Goal: Task Accomplishment & Management: Complete application form

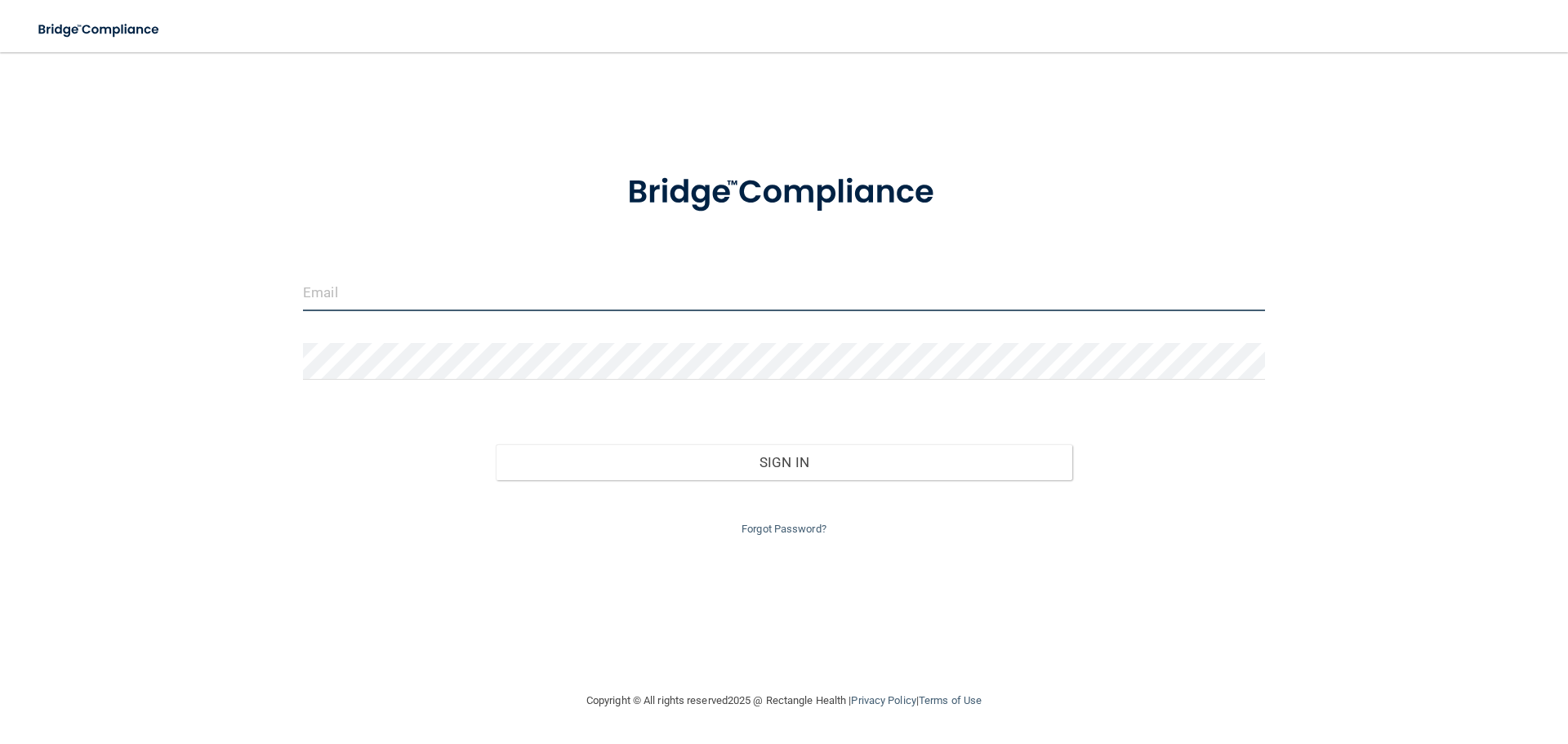
click at [349, 295] on input "email" at bounding box center [784, 293] width 962 height 37
type input "[EMAIL_ADDRESS][DOMAIN_NAME]"
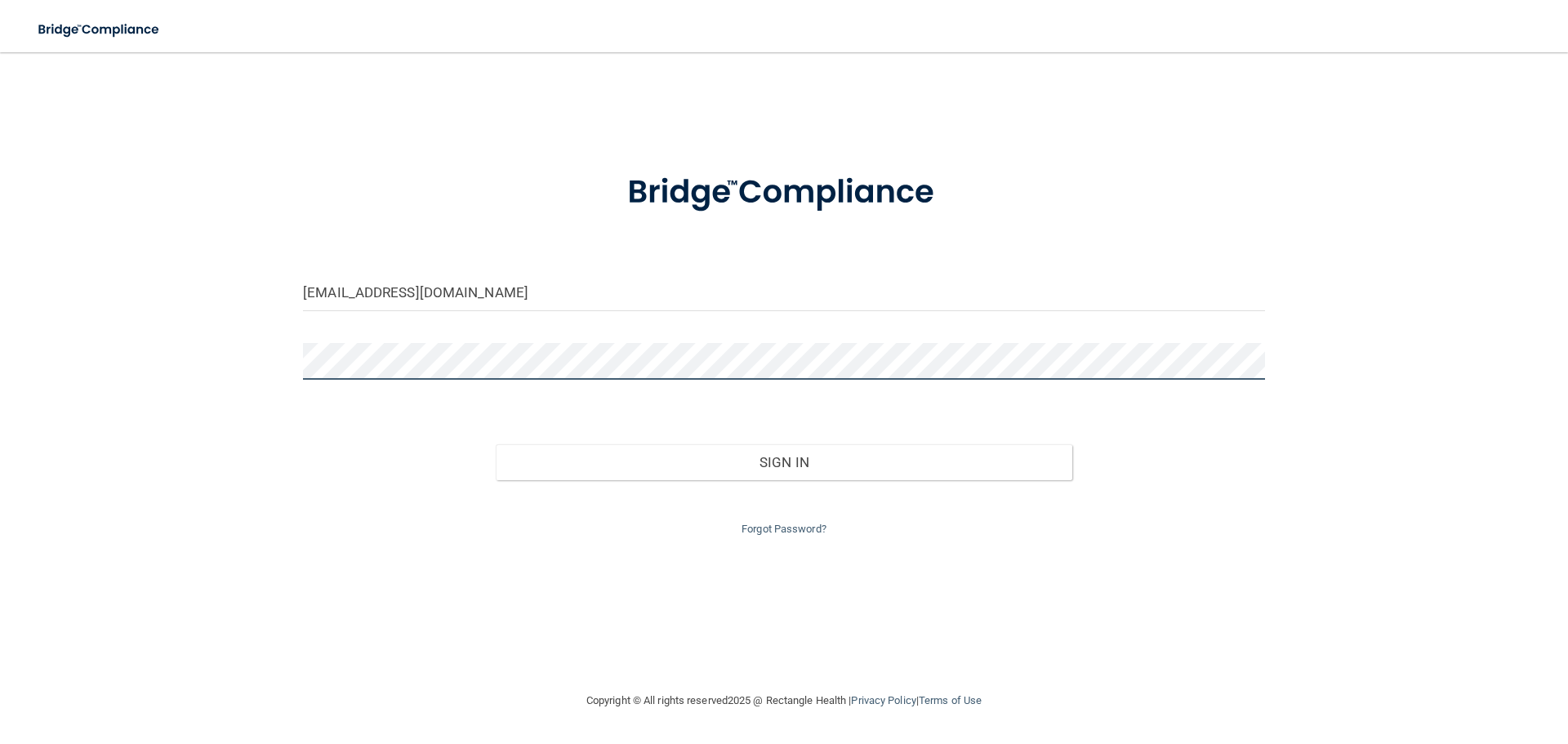
click at [495, 445] on button "Sign In" at bounding box center [784, 462] width 577 height 36
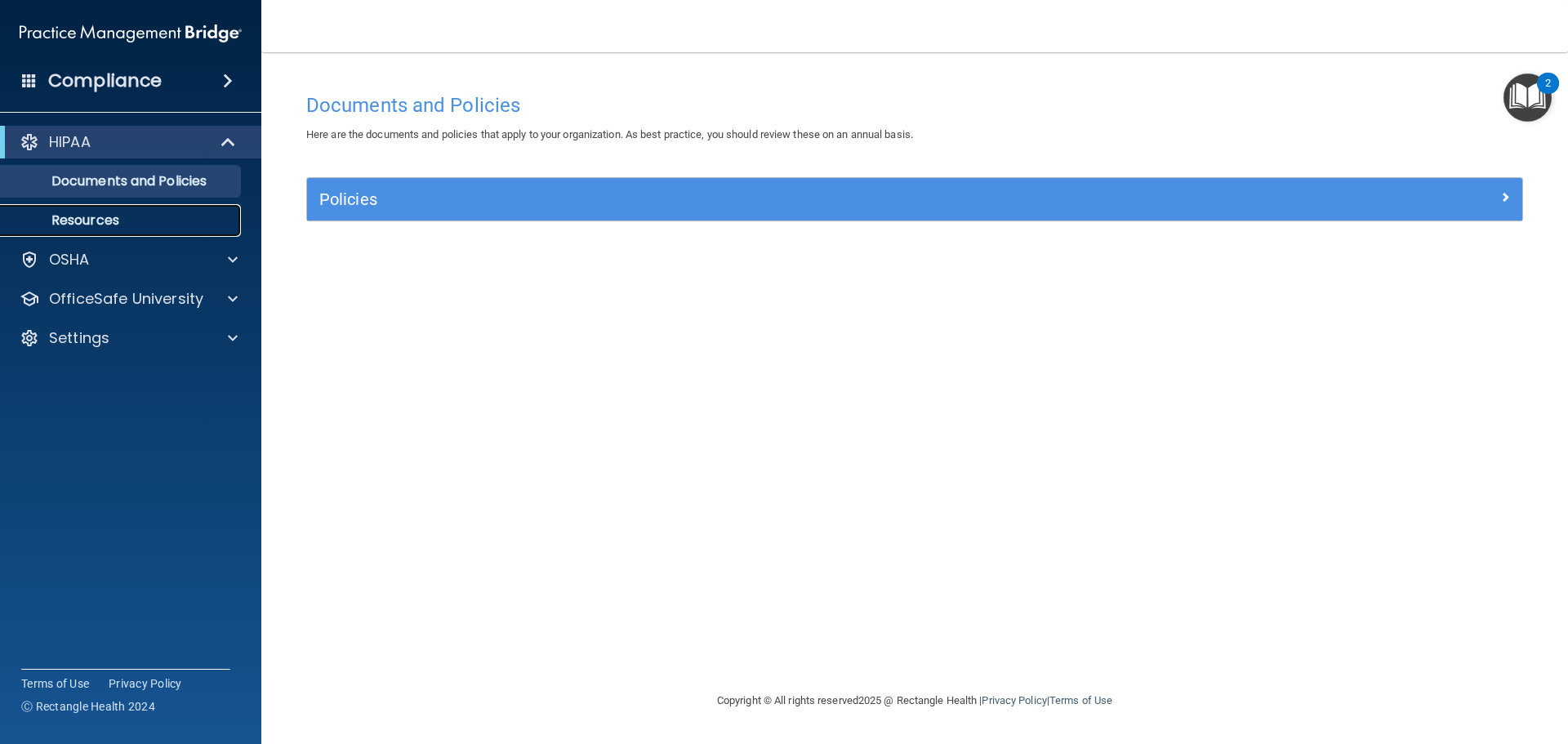
click at [57, 216] on p "Resources" at bounding box center [122, 220] width 223 height 17
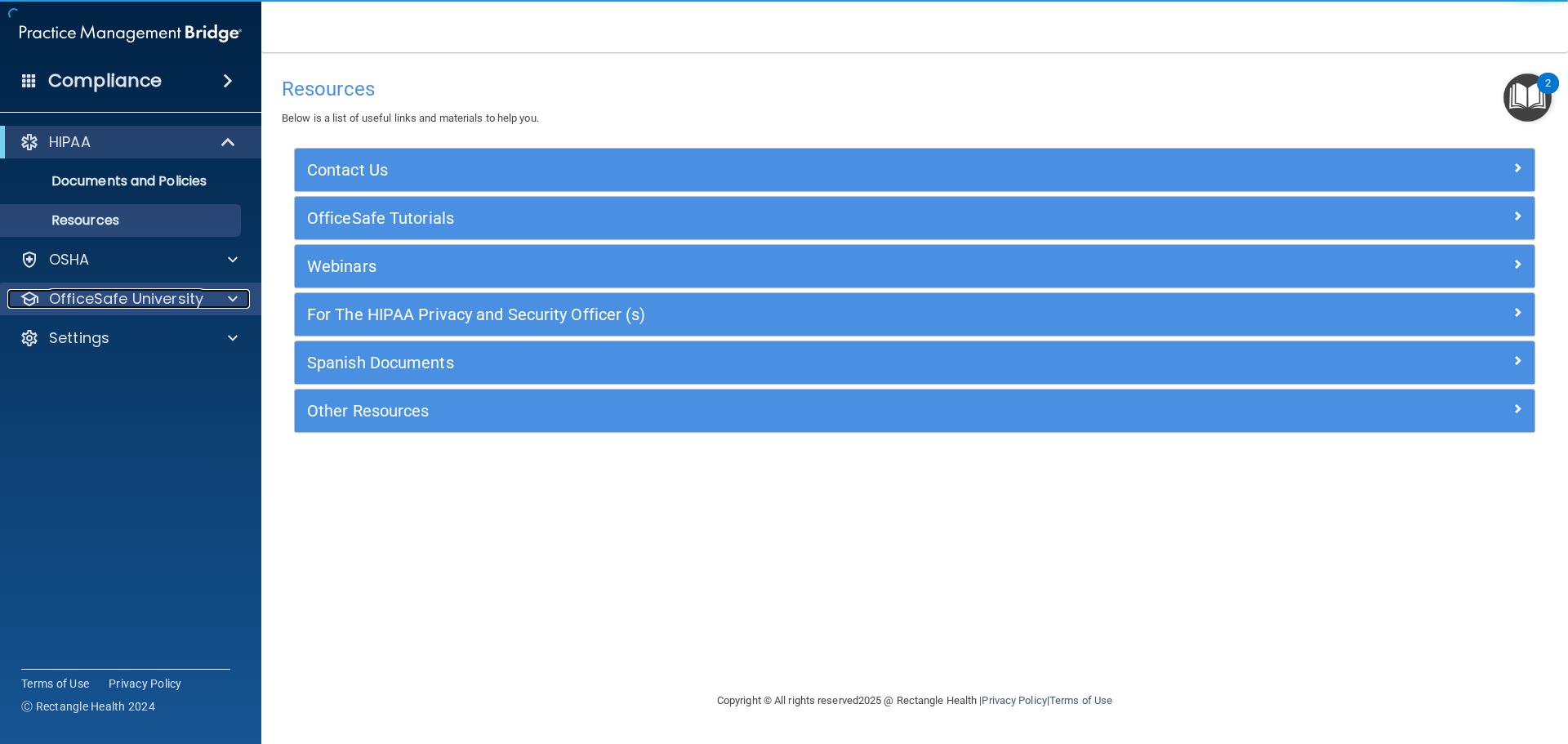
click at [73, 298] on p "OfficeSafe University" at bounding box center [126, 299] width 154 height 20
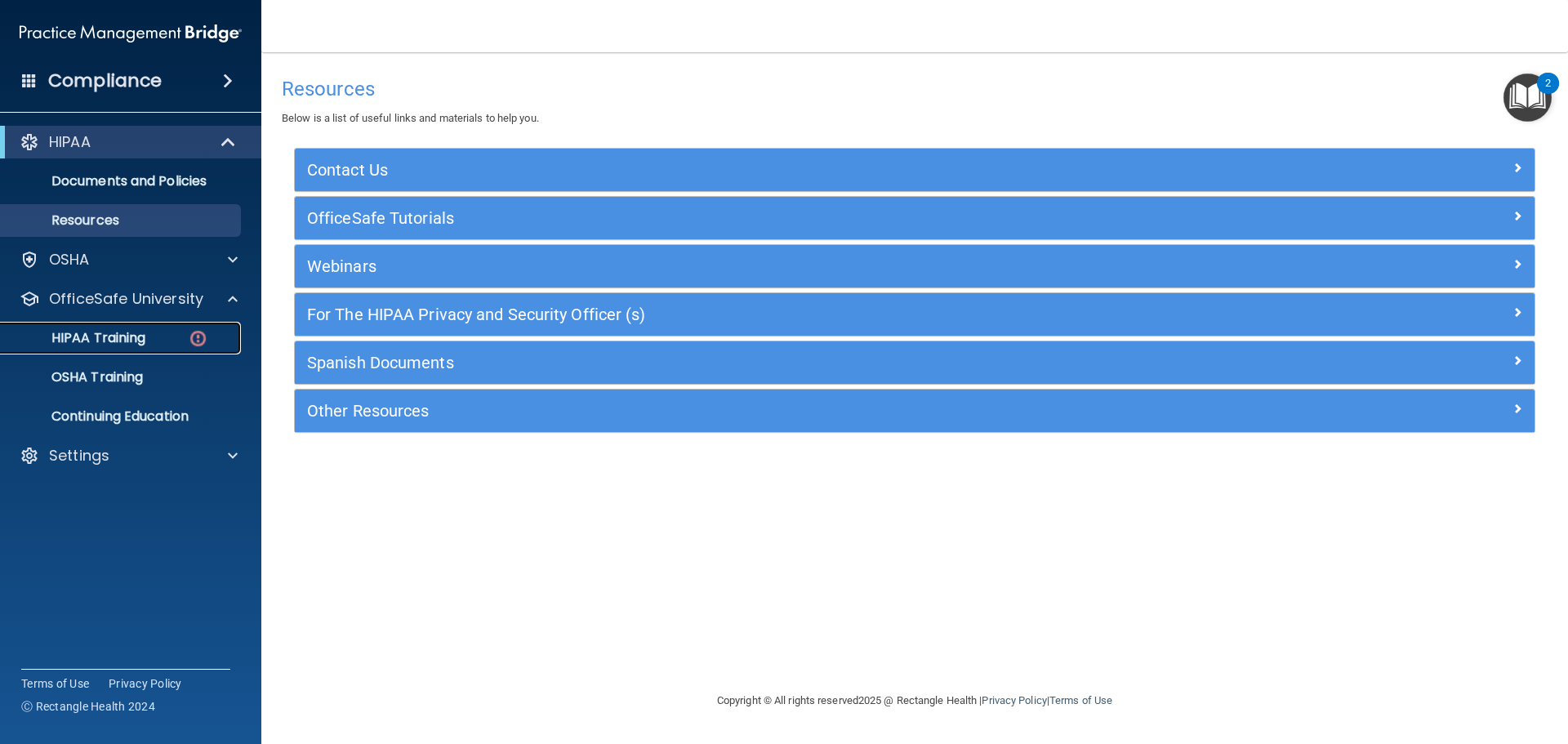
click at [104, 337] on p "HIPAA Training" at bounding box center [77, 339] width 135 height 17
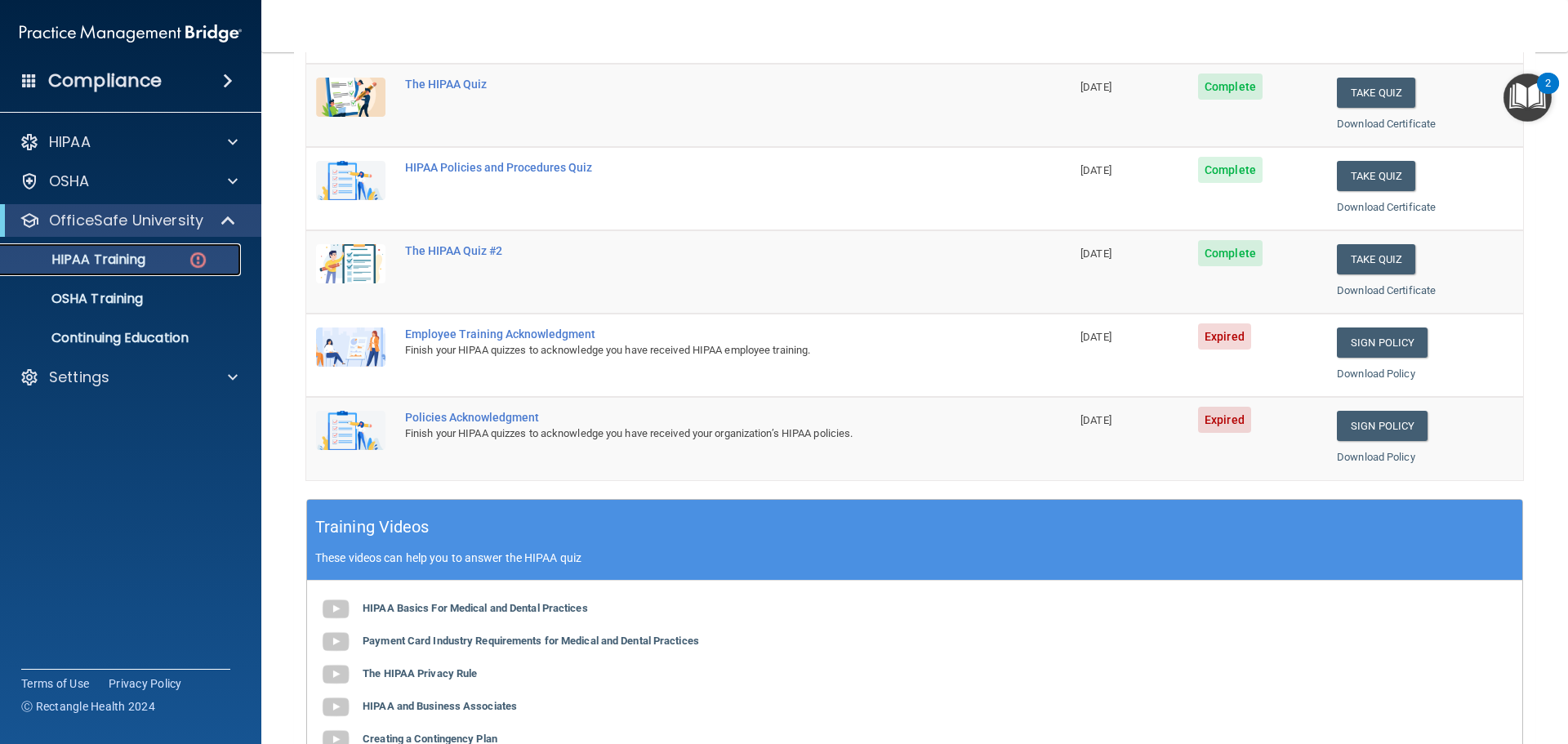
scroll to position [246, 0]
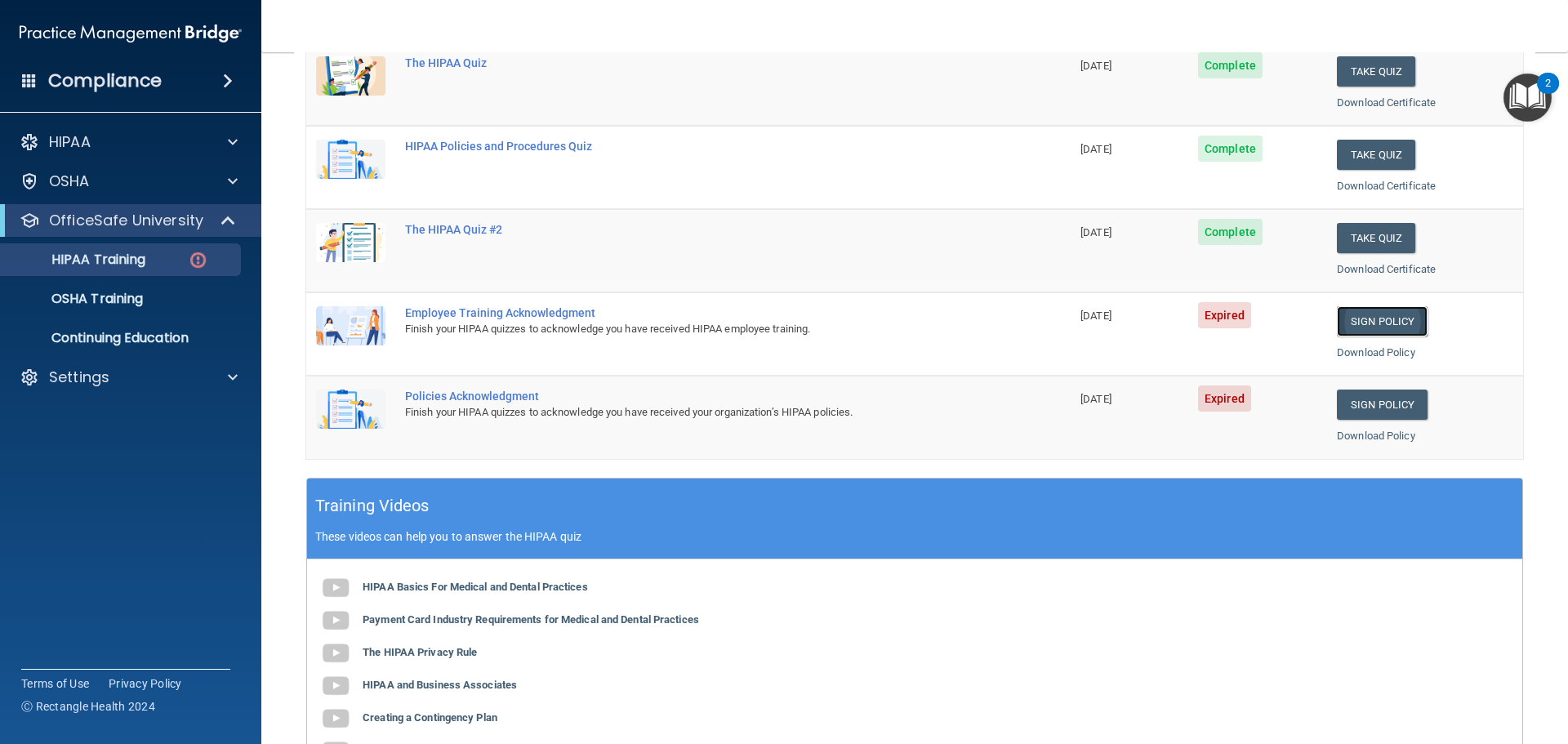
click at [1367, 322] on link "Sign Policy" at bounding box center [1382, 321] width 91 height 31
click at [171, 386] on div "Settings" at bounding box center [109, 377] width 203 height 20
click at [91, 450] on p "Sign Out" at bounding box center [122, 457] width 223 height 17
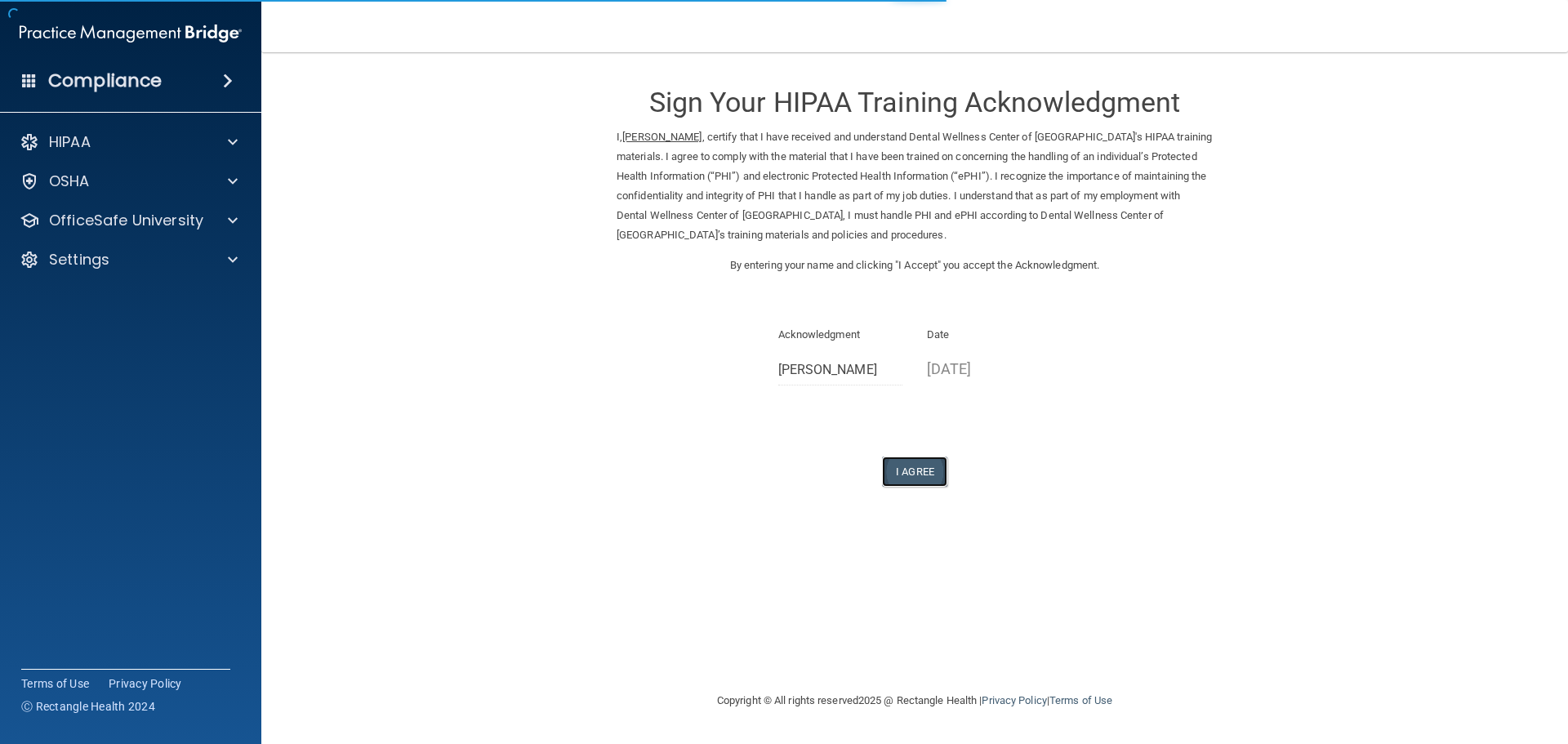
click at [909, 478] on button "I Agree" at bounding box center [915, 472] width 65 height 31
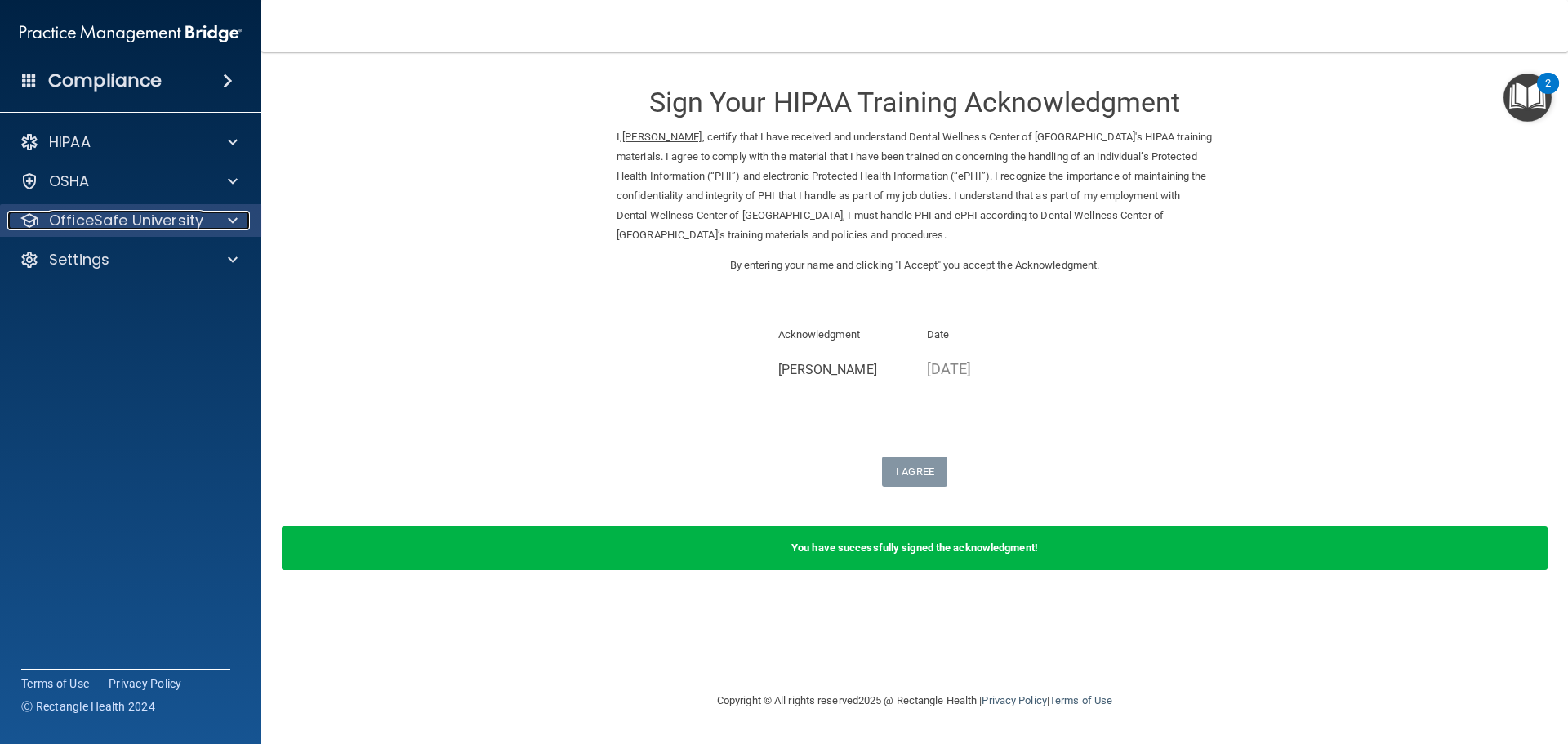
click at [71, 219] on p "OfficeSafe University" at bounding box center [126, 220] width 154 height 20
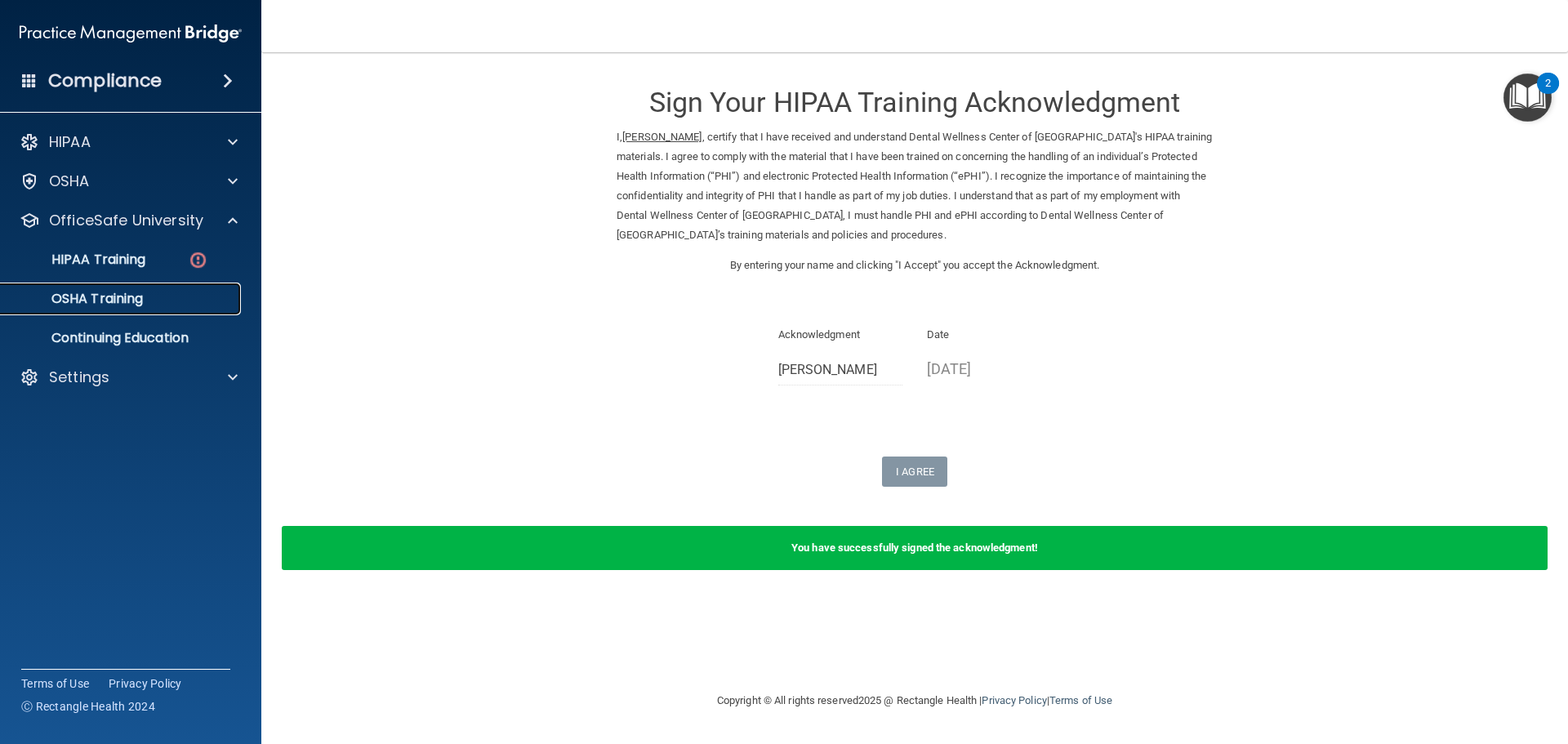
click at [104, 298] on p "OSHA Training" at bounding box center [76, 299] width 132 height 17
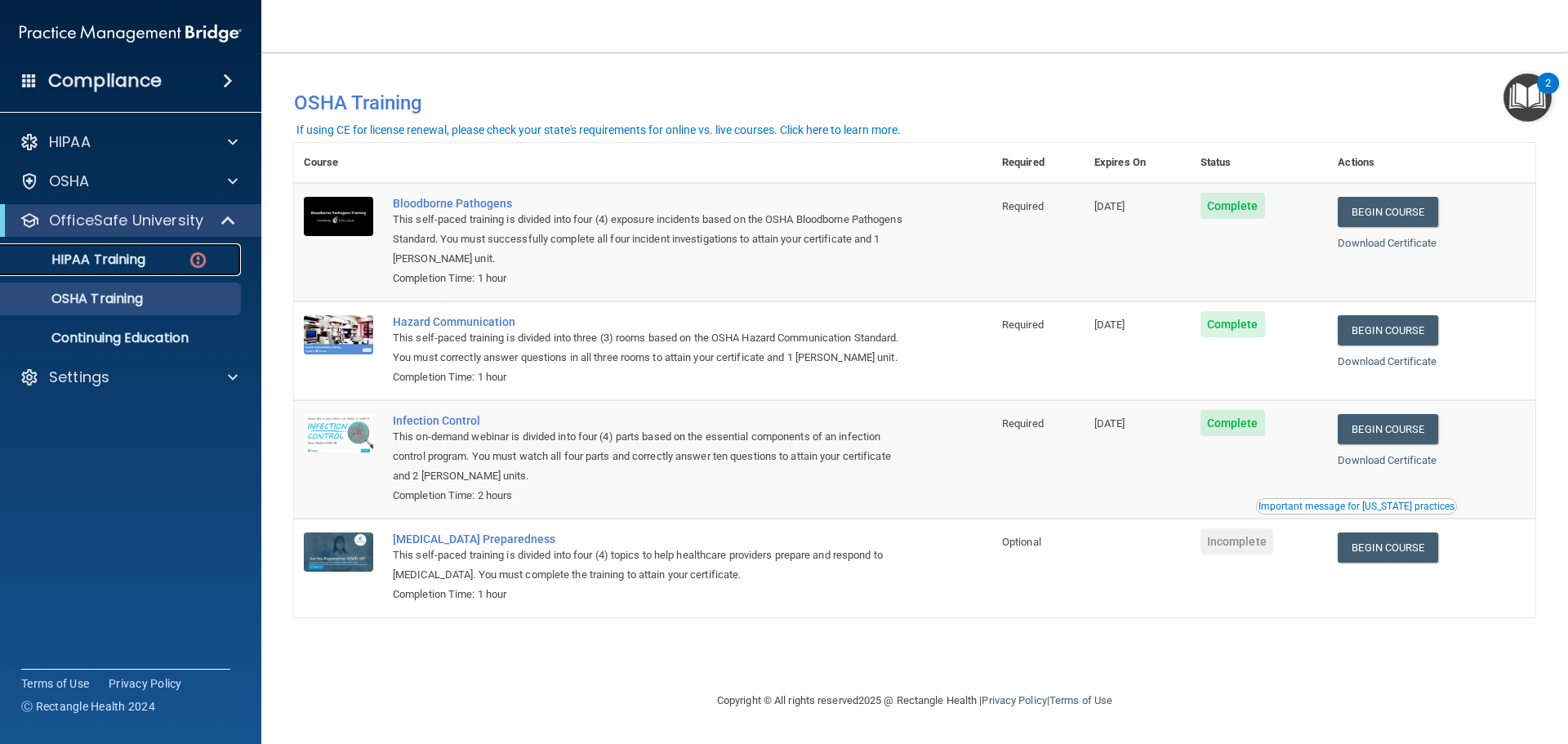
click at [100, 265] on p "HIPAA Training" at bounding box center [77, 260] width 135 height 17
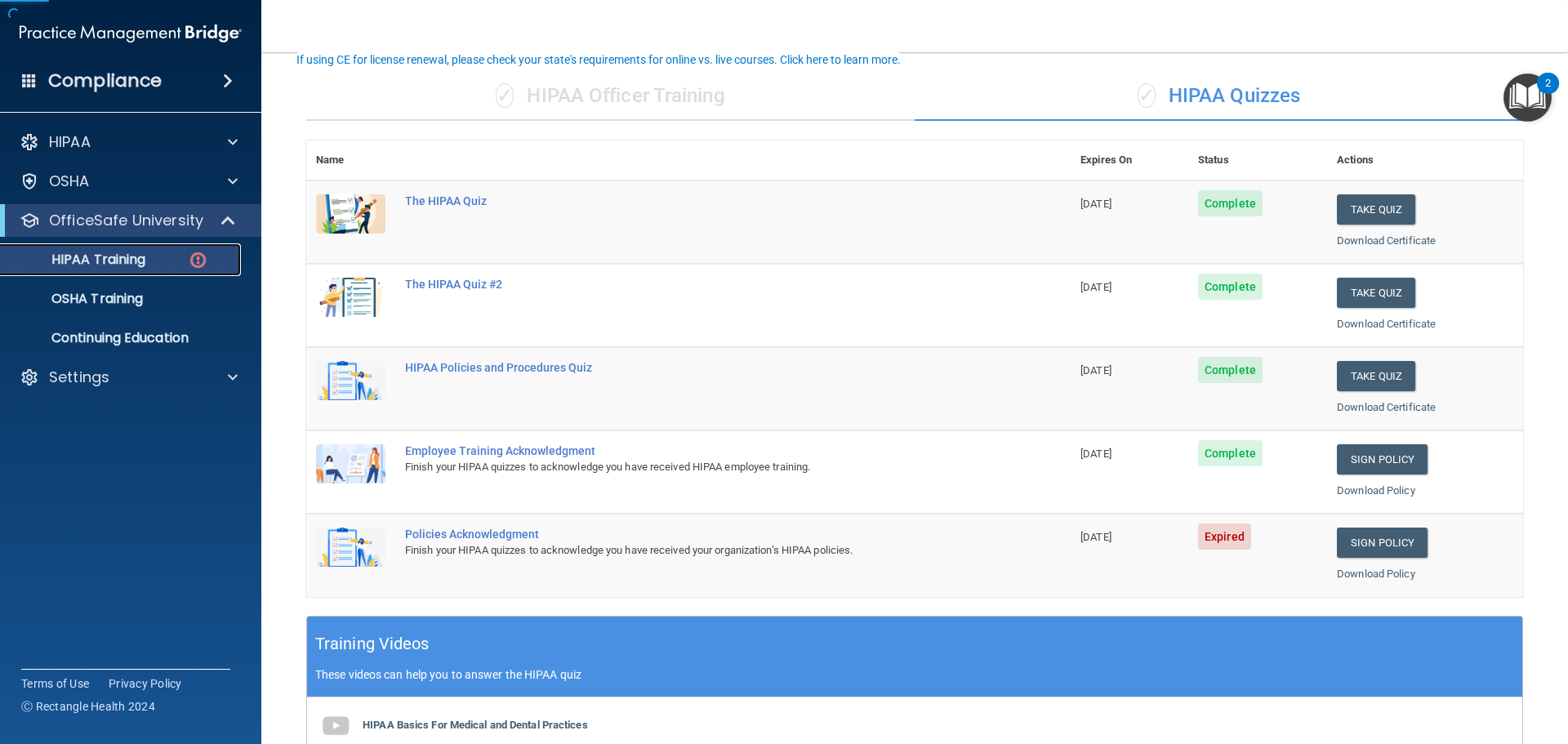
scroll to position [246, 0]
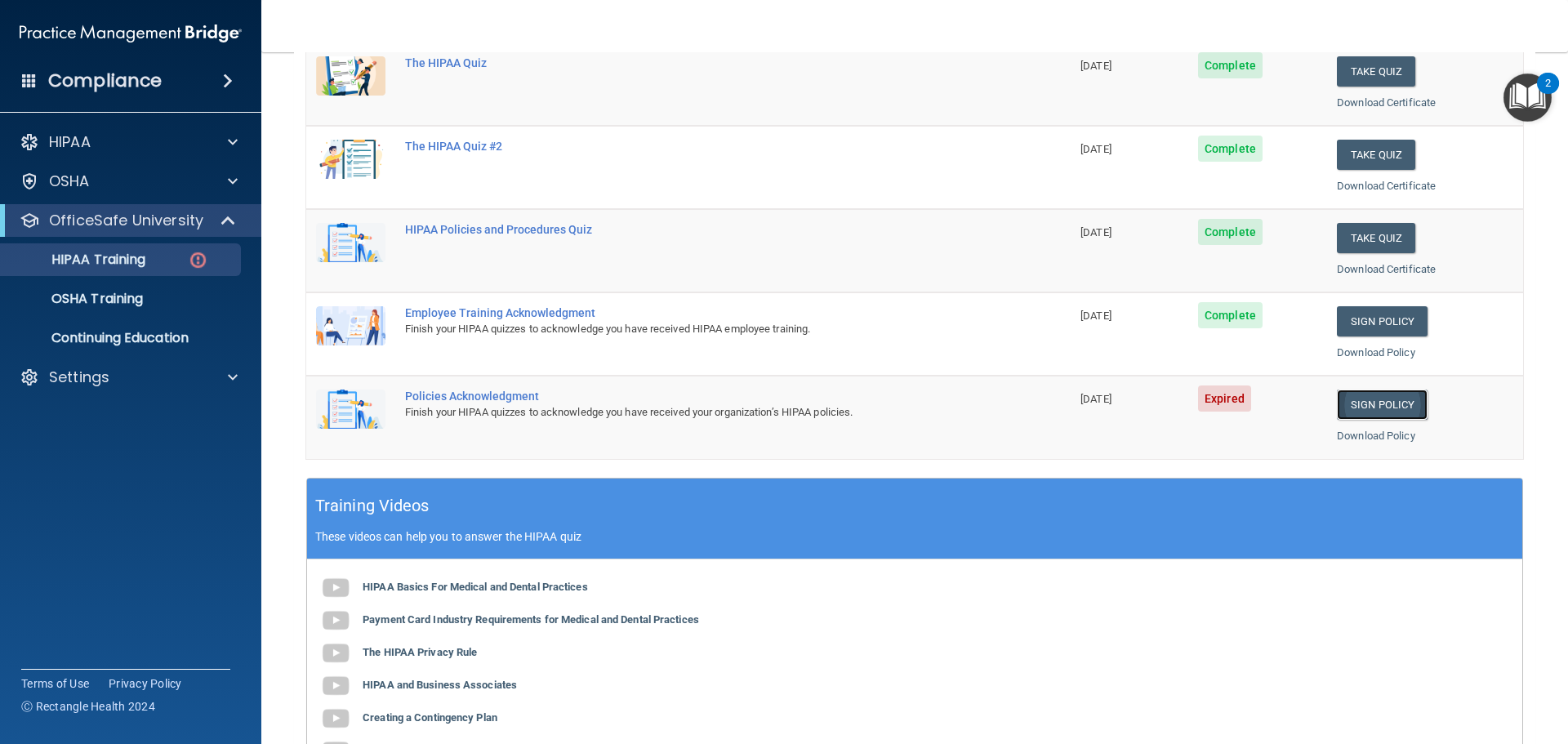
click at [1338, 407] on link "Sign Policy" at bounding box center [1382, 405] width 91 height 31
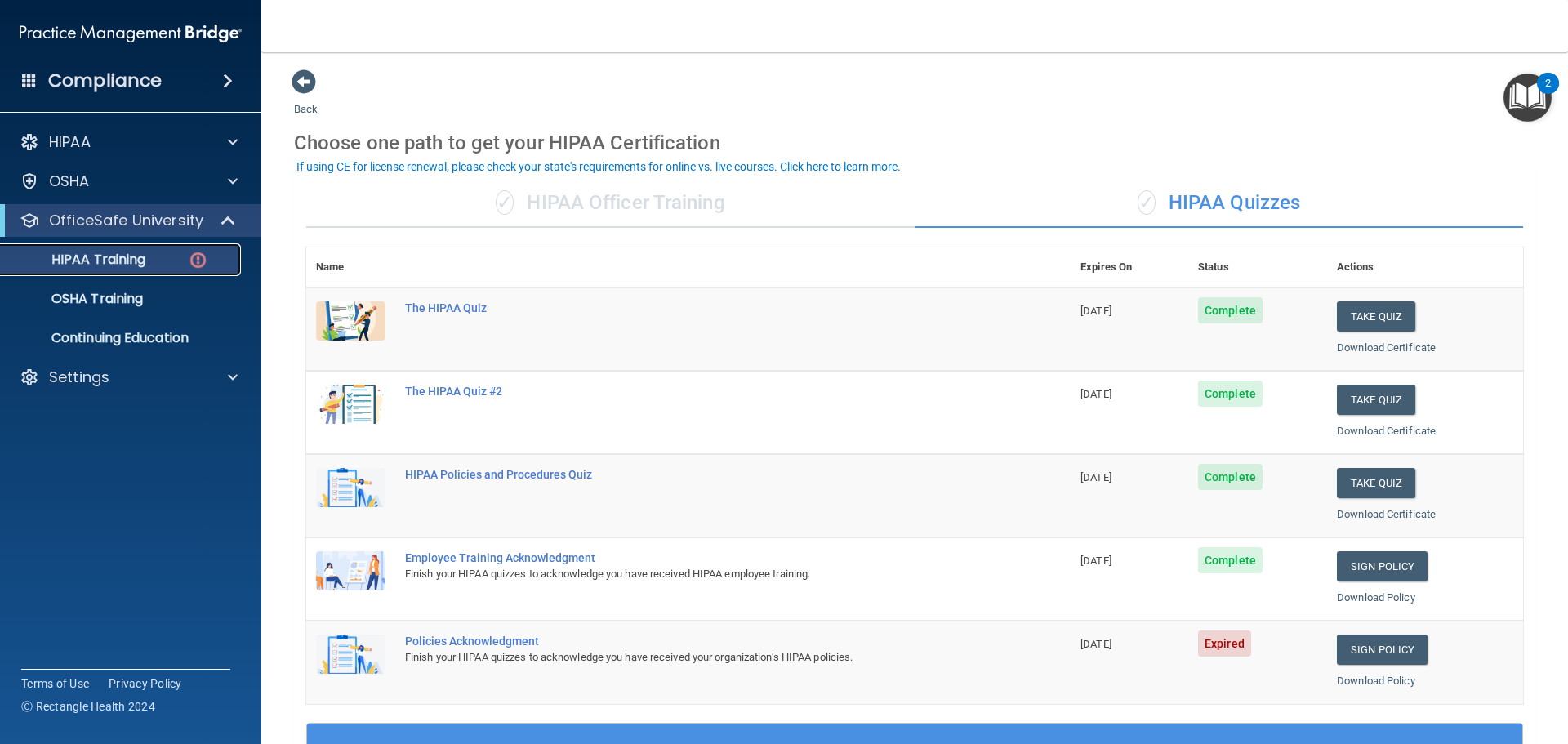
click at [134, 269] on link "HIPAA Training" at bounding box center [112, 259] width 257 height 33
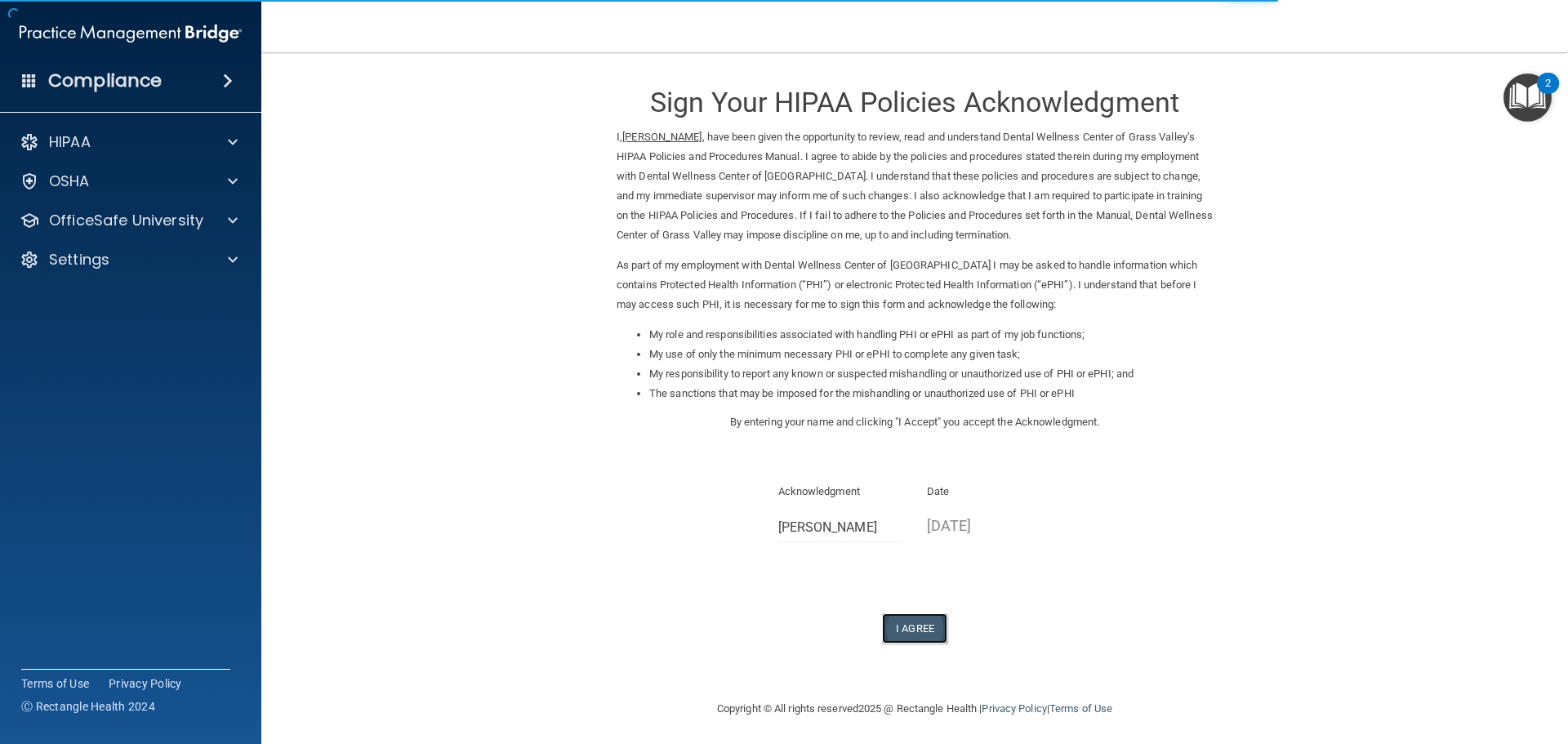
click at [921, 629] on button "I Agree" at bounding box center [915, 629] width 65 height 31
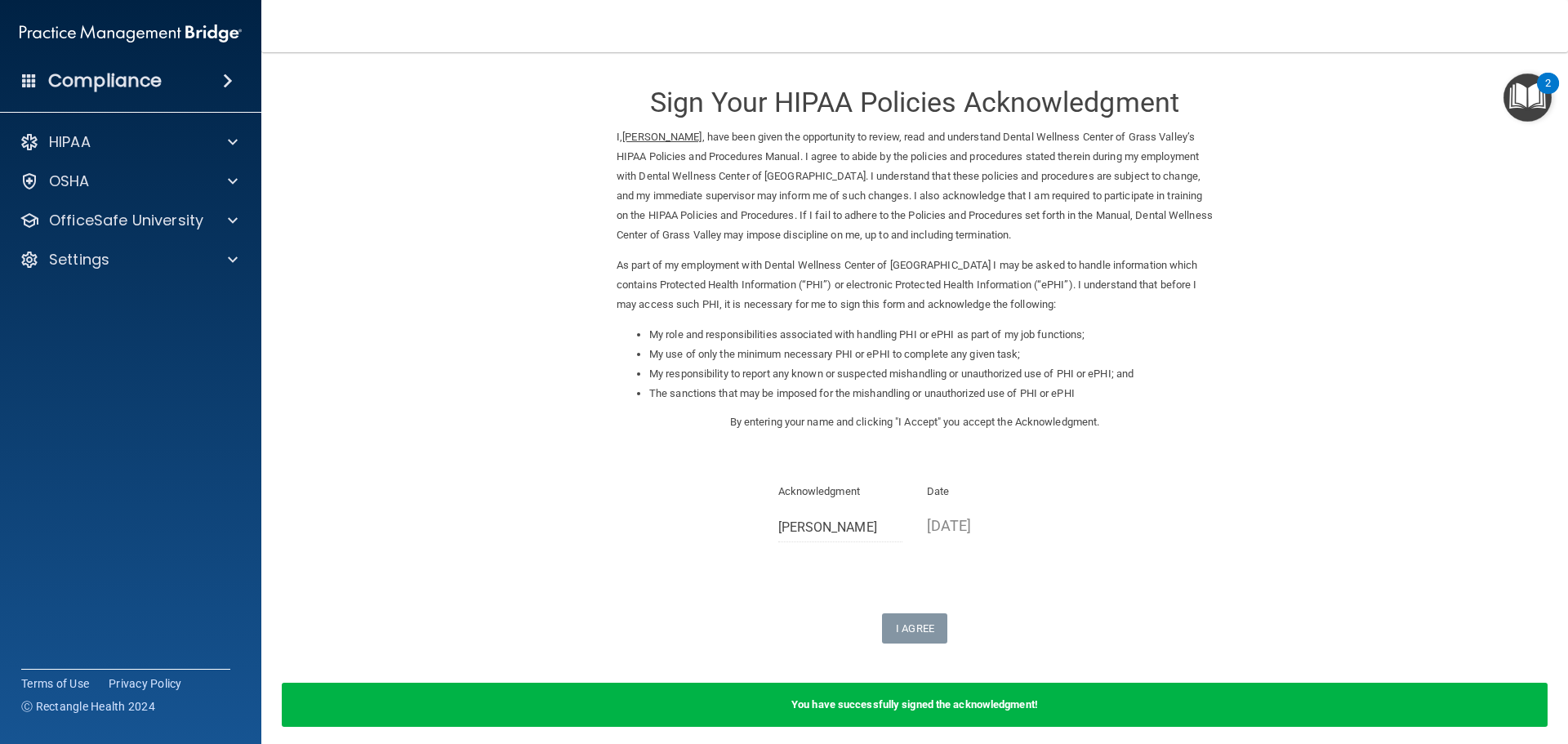
click at [1045, 571] on div "Sign Your HIPAA Policies Acknowledgment I, Taylor Chaidez , have been given the…" at bounding box center [914, 356] width 596 height 576
click at [978, 526] on p "08/21/2025" at bounding box center [989, 525] width 125 height 27
click at [125, 208] on div "OfficeSafe University" at bounding box center [131, 220] width 262 height 33
click at [119, 222] on p "OfficeSafe University" at bounding box center [126, 220] width 154 height 20
click at [71, 260] on p "HIPAA Training" at bounding box center [77, 260] width 135 height 17
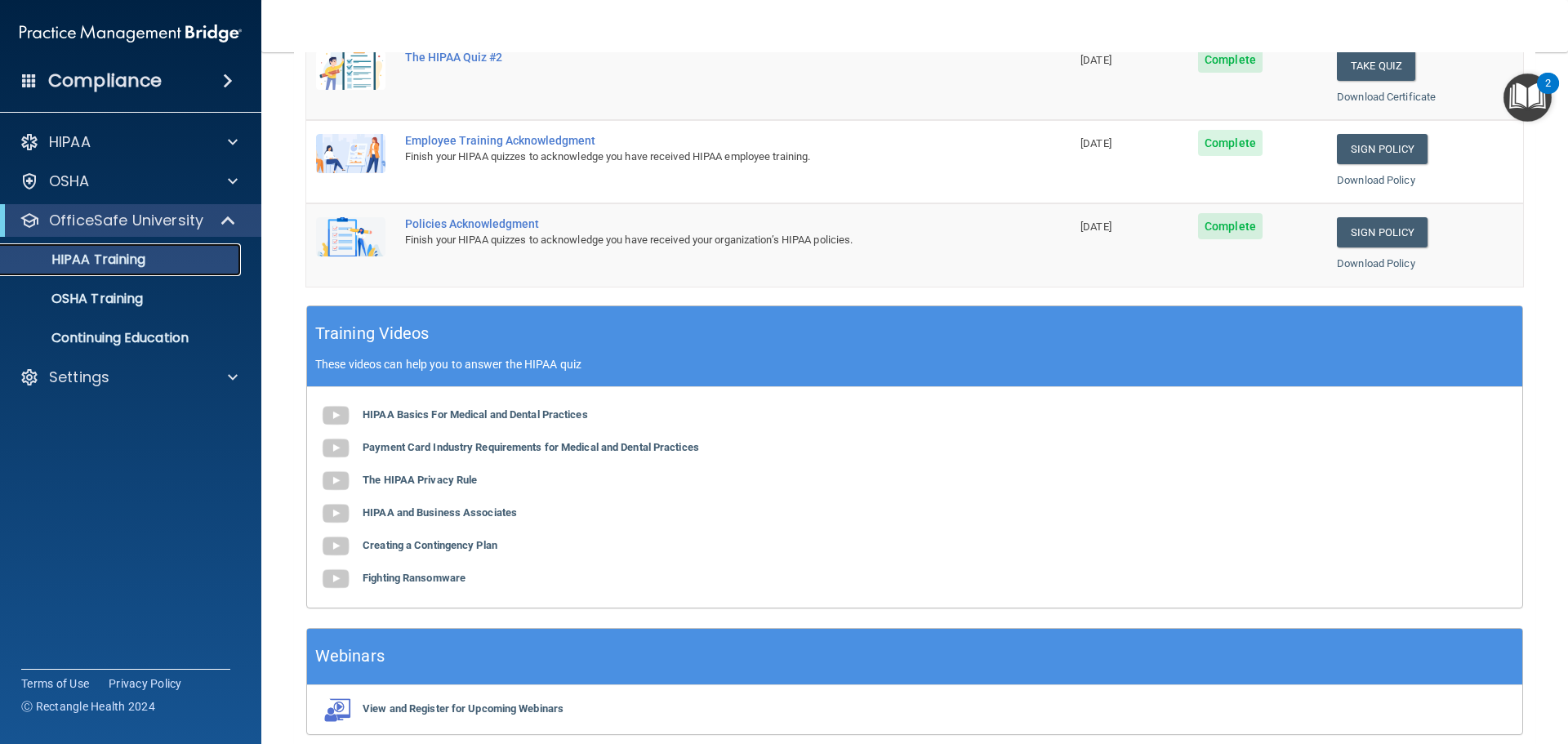
scroll to position [486, 0]
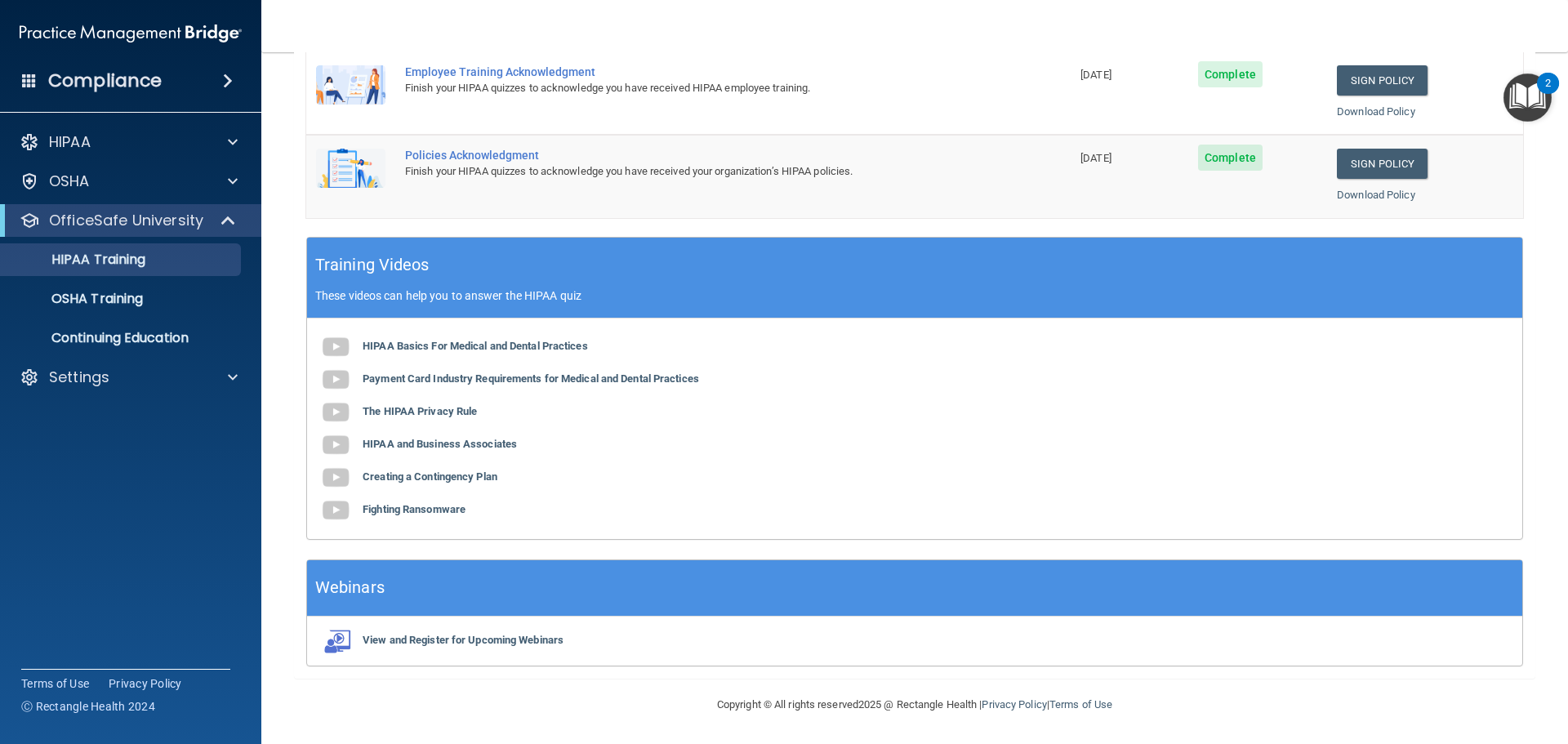
click at [88, 282] on ul "HIPAA Training OSHA Training Continuing Education" at bounding box center [131, 296] width 296 height 118
click at [86, 259] on p "HIPAA Training" at bounding box center [77, 260] width 135 height 17
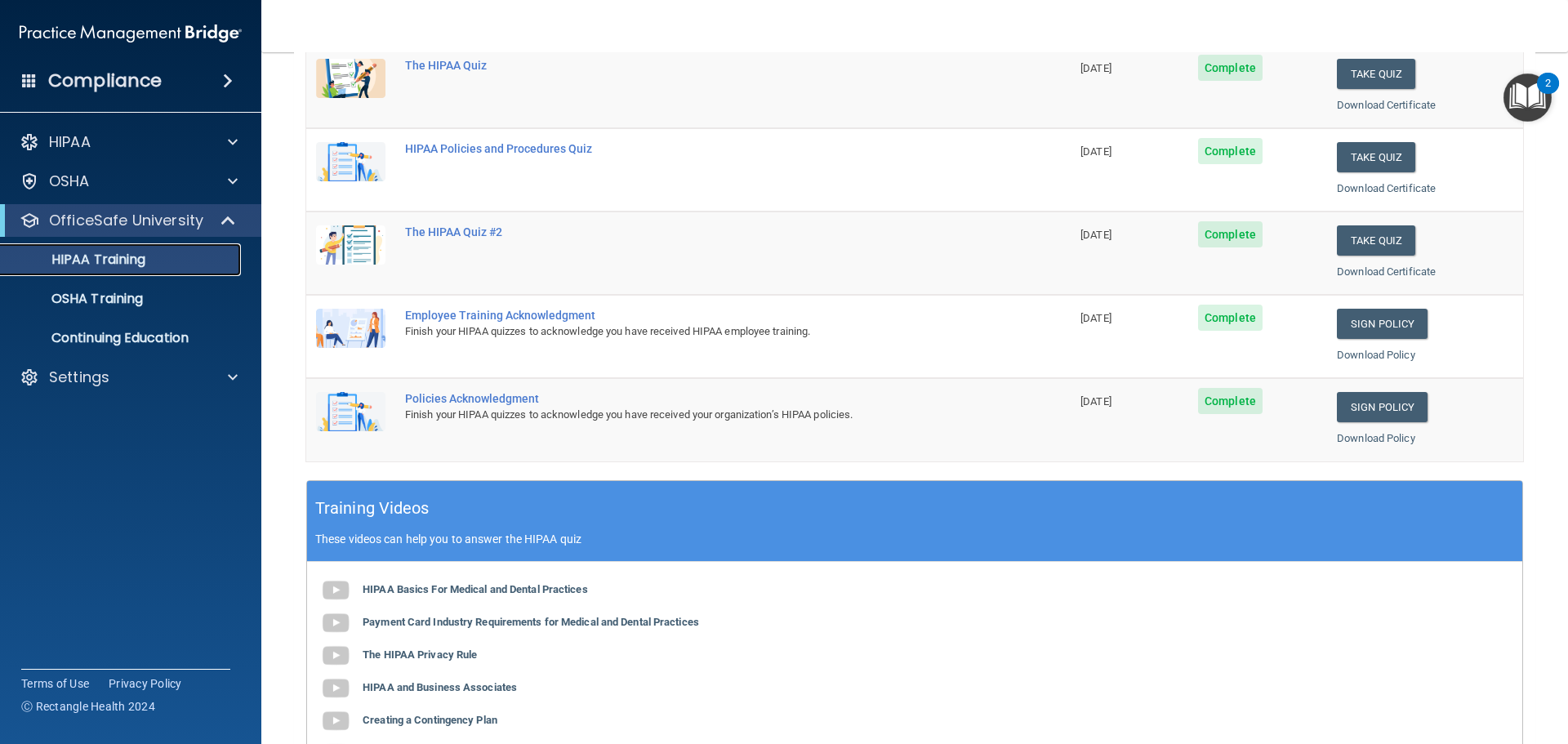
scroll to position [0, 0]
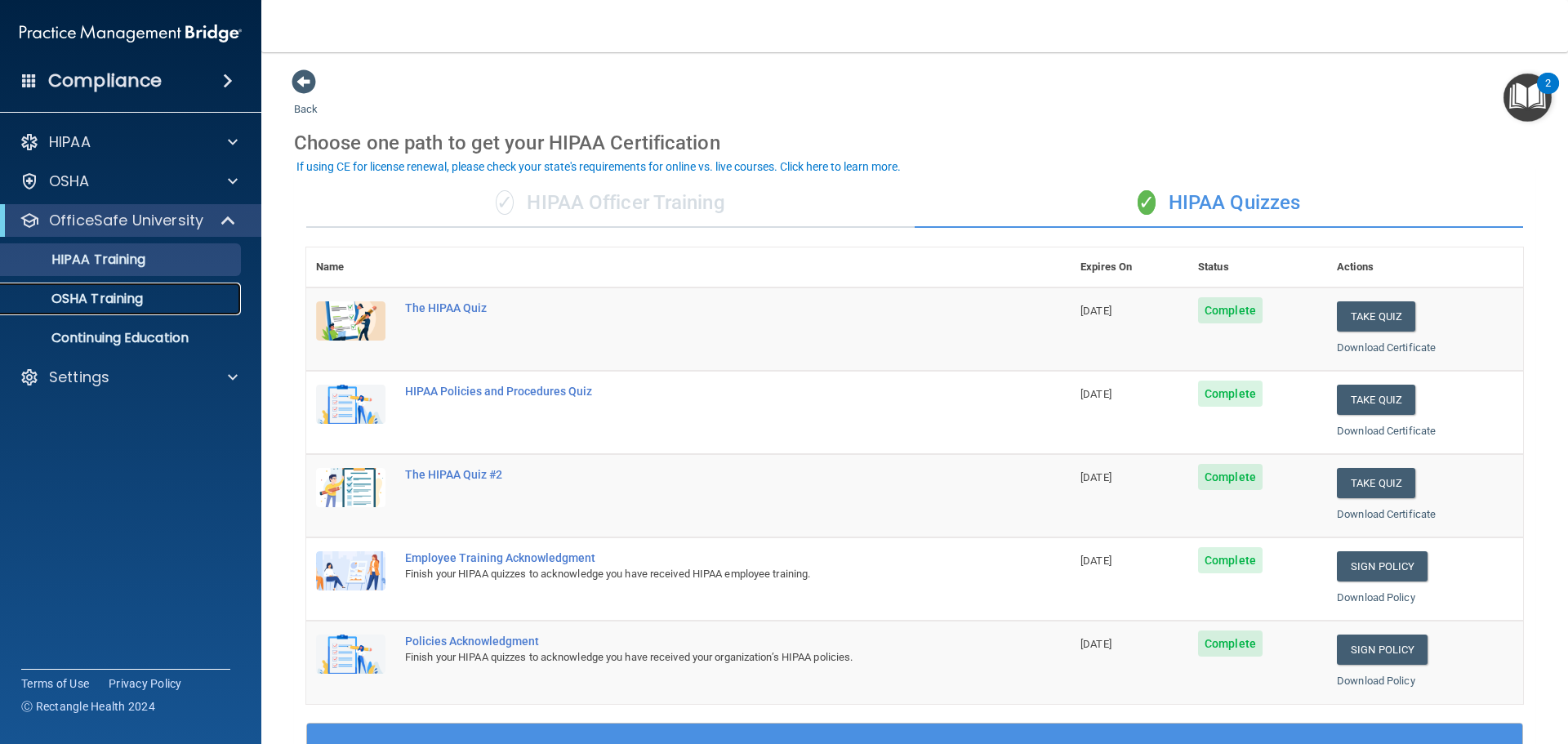
click at [93, 305] on p "OSHA Training" at bounding box center [76, 299] width 132 height 17
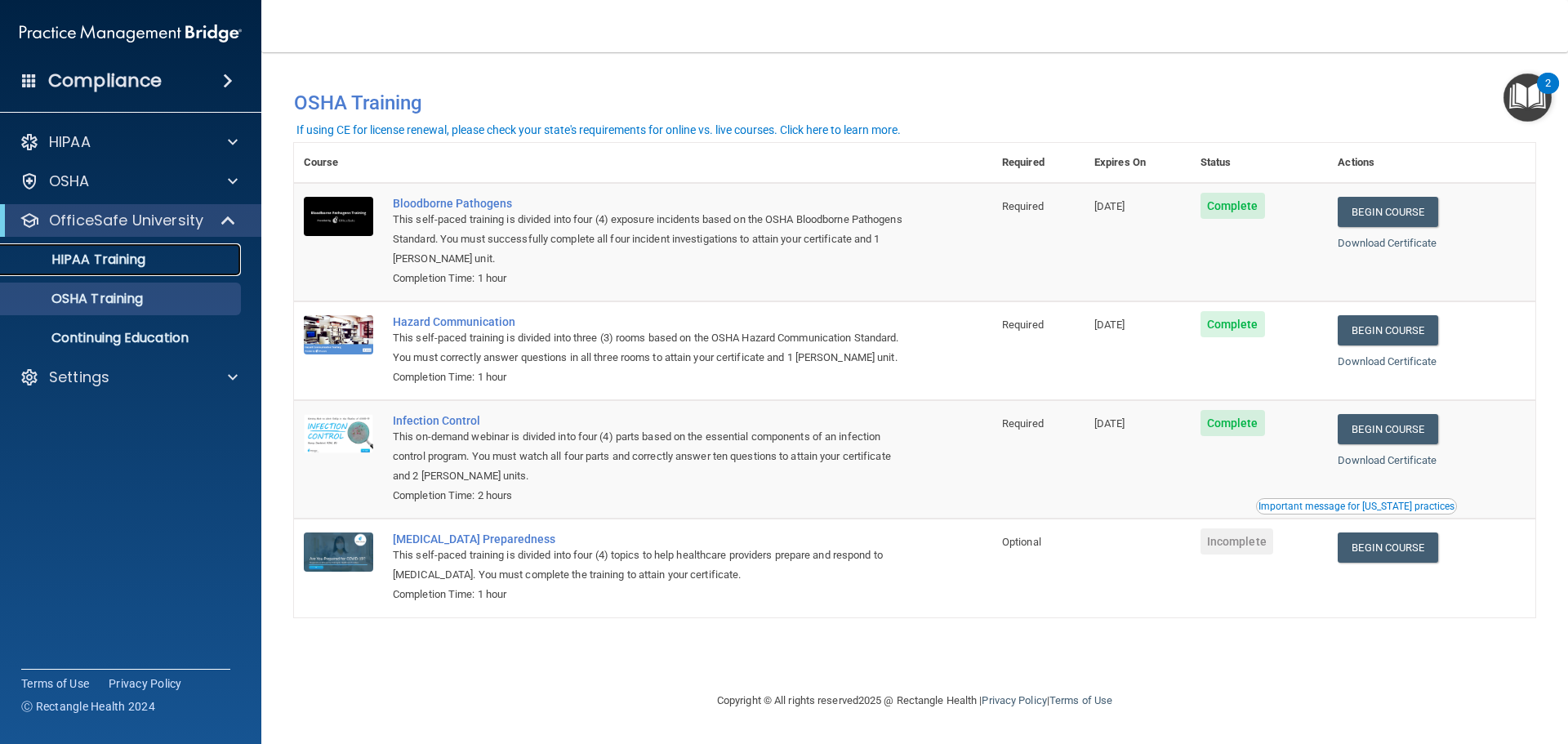
click at [63, 259] on p "HIPAA Training" at bounding box center [77, 260] width 135 height 17
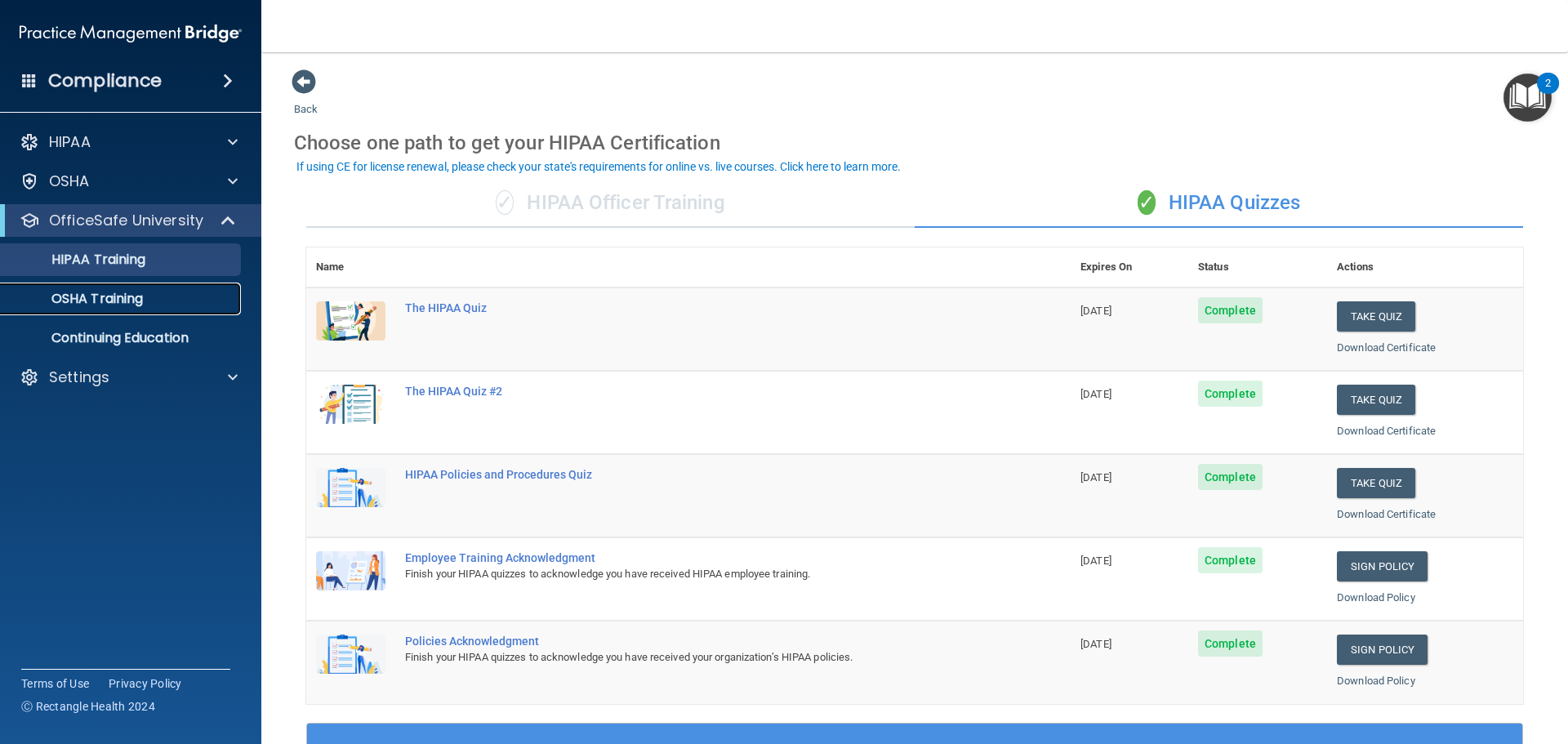
click at [86, 301] on p "OSHA Training" at bounding box center [76, 299] width 132 height 17
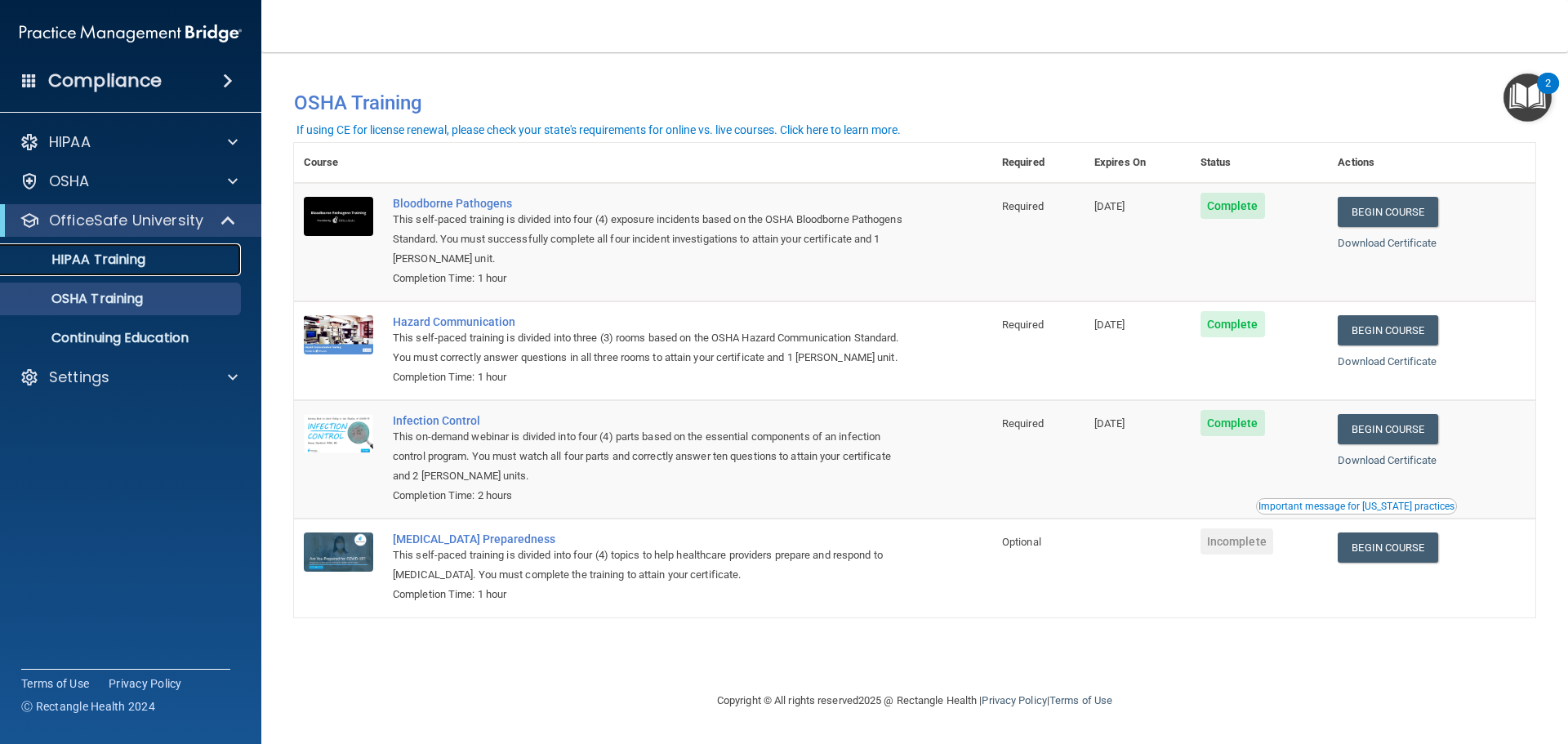
click at [92, 272] on link "HIPAA Training" at bounding box center [112, 259] width 257 height 33
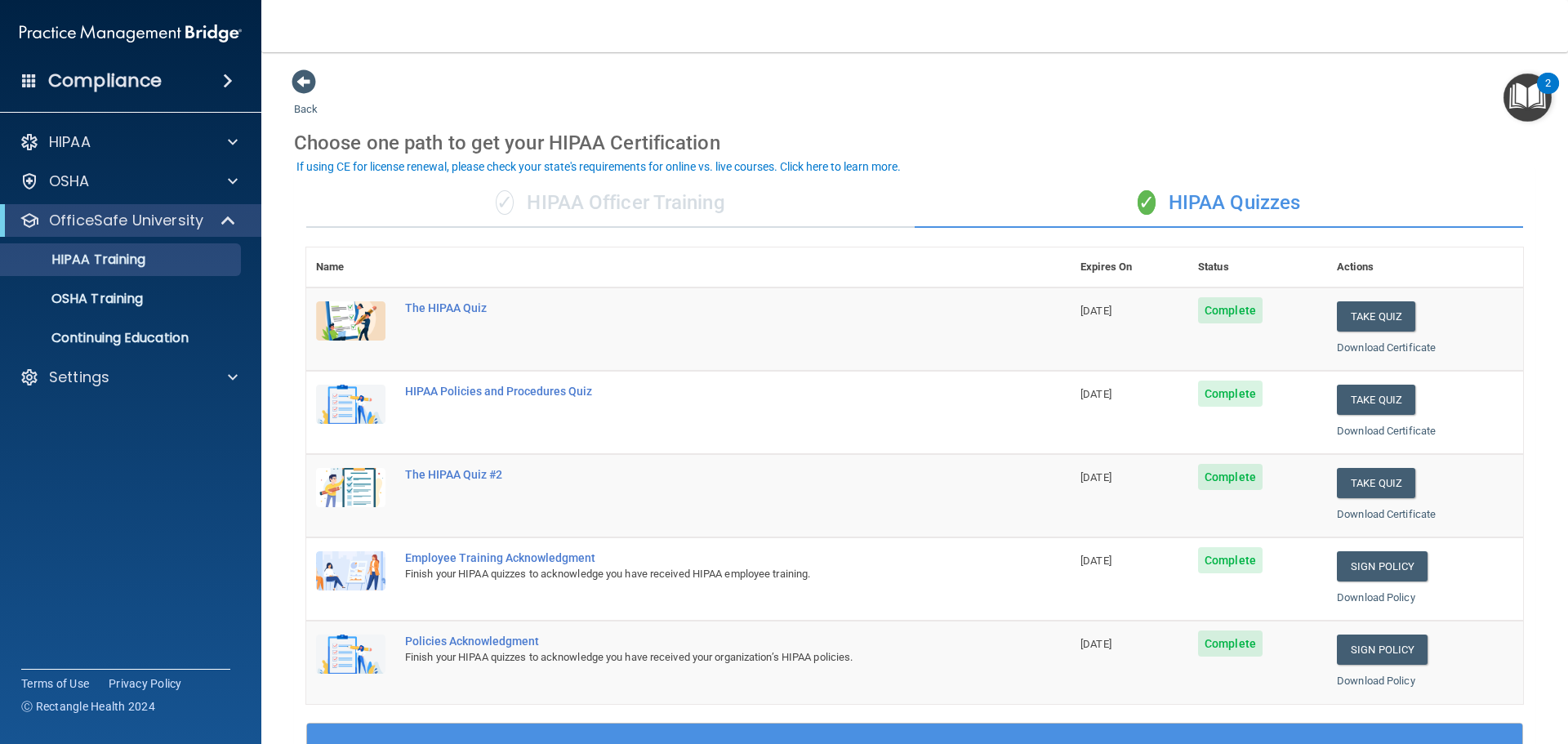
click at [1523, 92] on img "Open Resource Center, 2 new notifications" at bounding box center [1528, 98] width 48 height 48
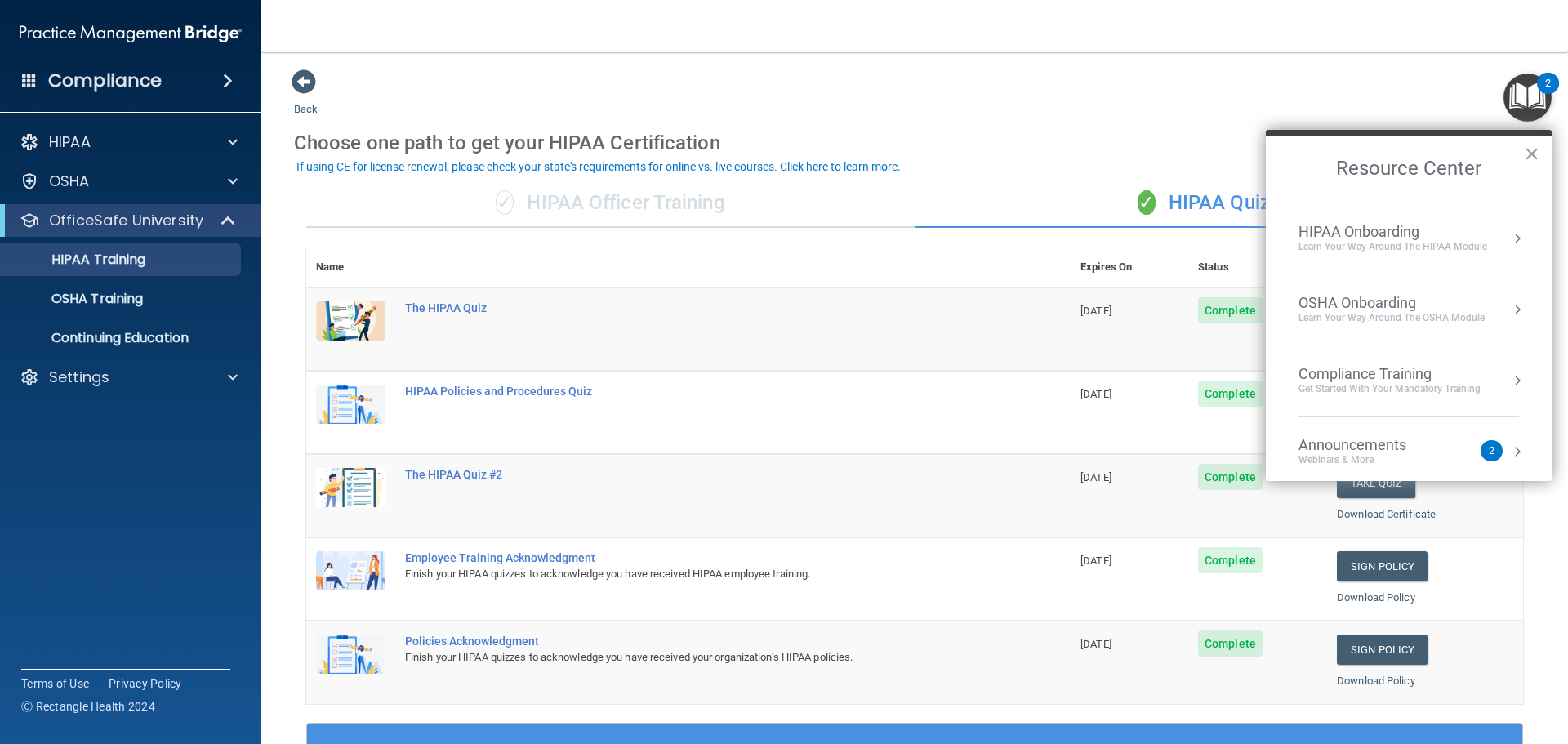
drag, startPoint x: 1531, startPoint y: 149, endPoint x: 1527, endPoint y: 158, distance: 9.8
click at [1532, 152] on button "×" at bounding box center [1532, 153] width 16 height 26
